Goal: Find specific page/section: Find specific page/section

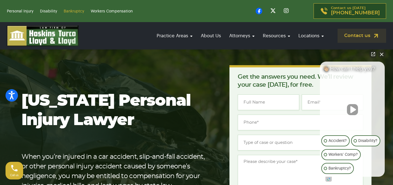
click at [70, 12] on link "Bankruptcy" at bounding box center [74, 11] width 20 height 4
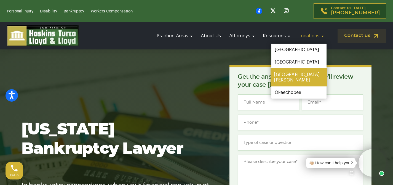
click at [287, 73] on link "[GEOGRAPHIC_DATA][PERSON_NAME]" at bounding box center [298, 77] width 57 height 18
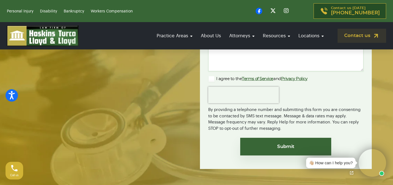
scroll to position [3025, 0]
